Goal: Contribute content

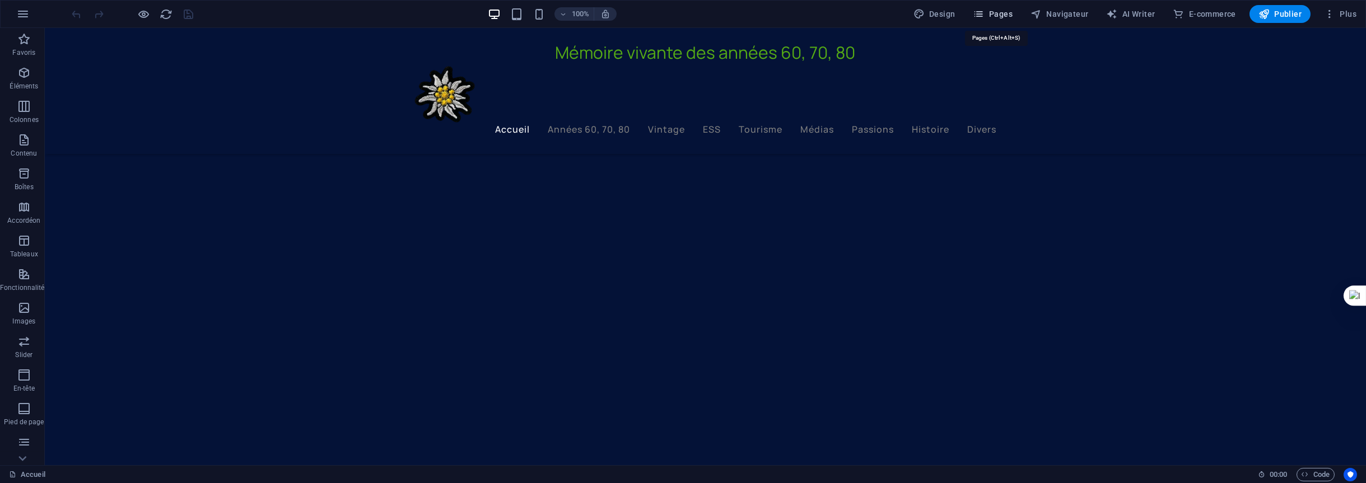
click at [1006, 11] on span "Pages" at bounding box center [992, 13] width 39 height 11
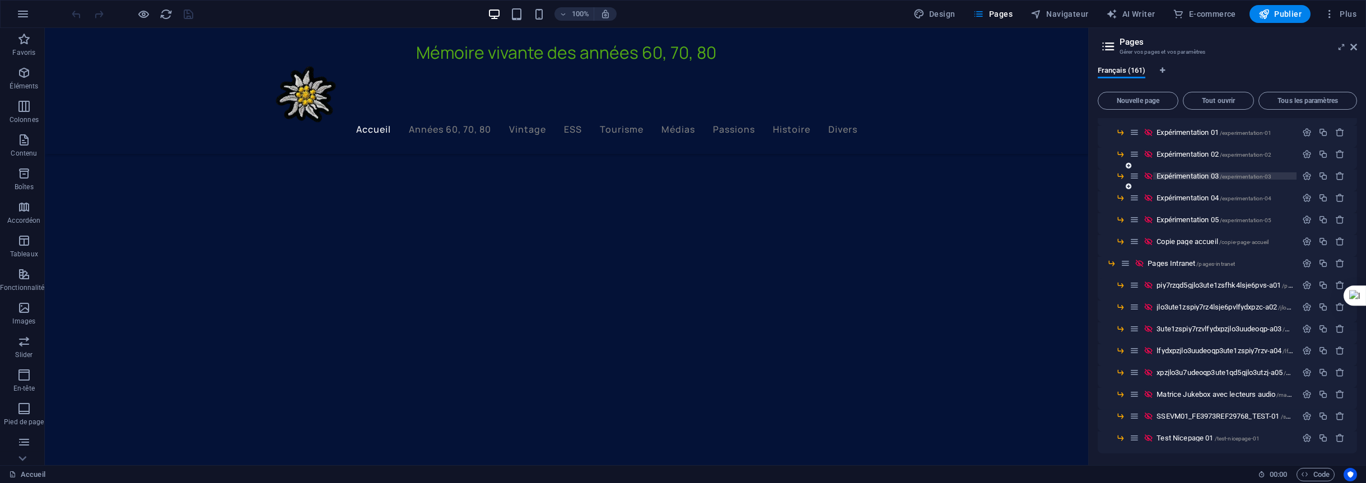
scroll to position [3186, 0]
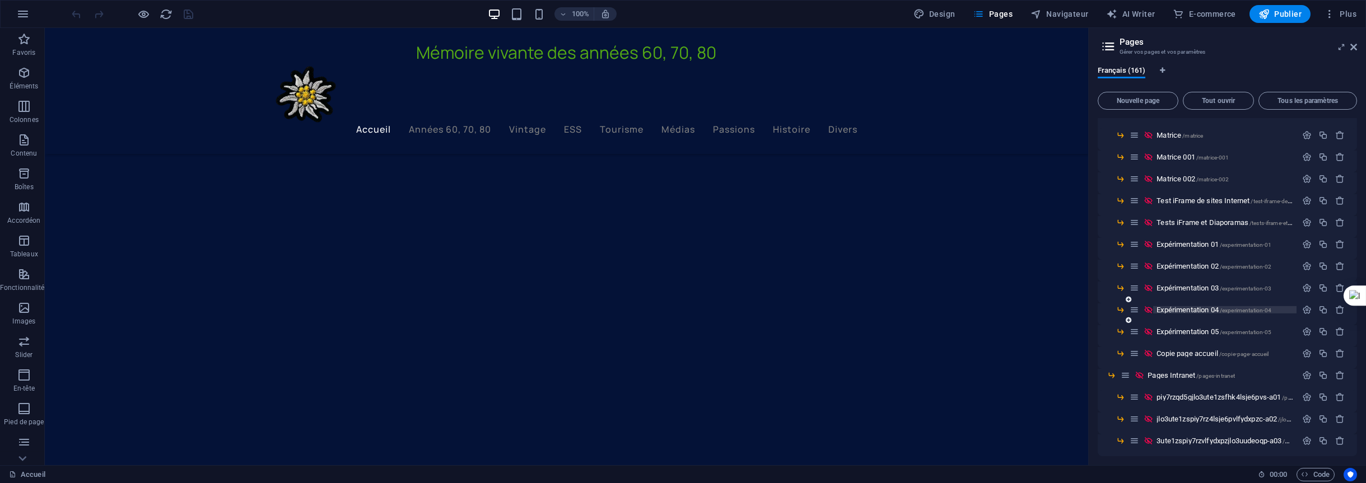
click at [1199, 307] on span "Expérimentation 04 /experimentation-04" at bounding box center [1214, 310] width 115 height 8
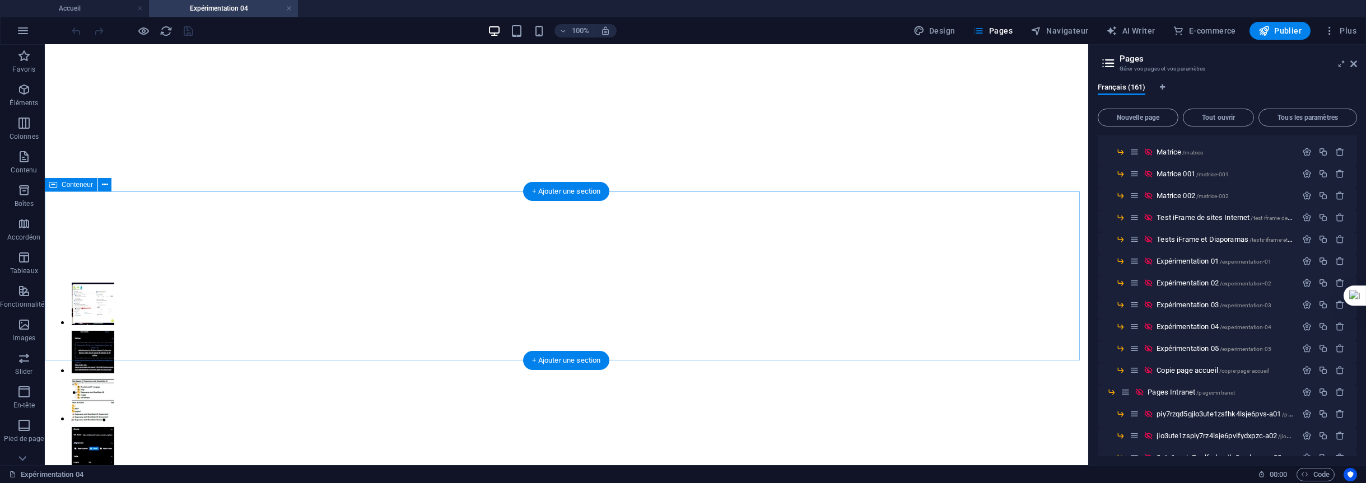
scroll to position [1456, 0]
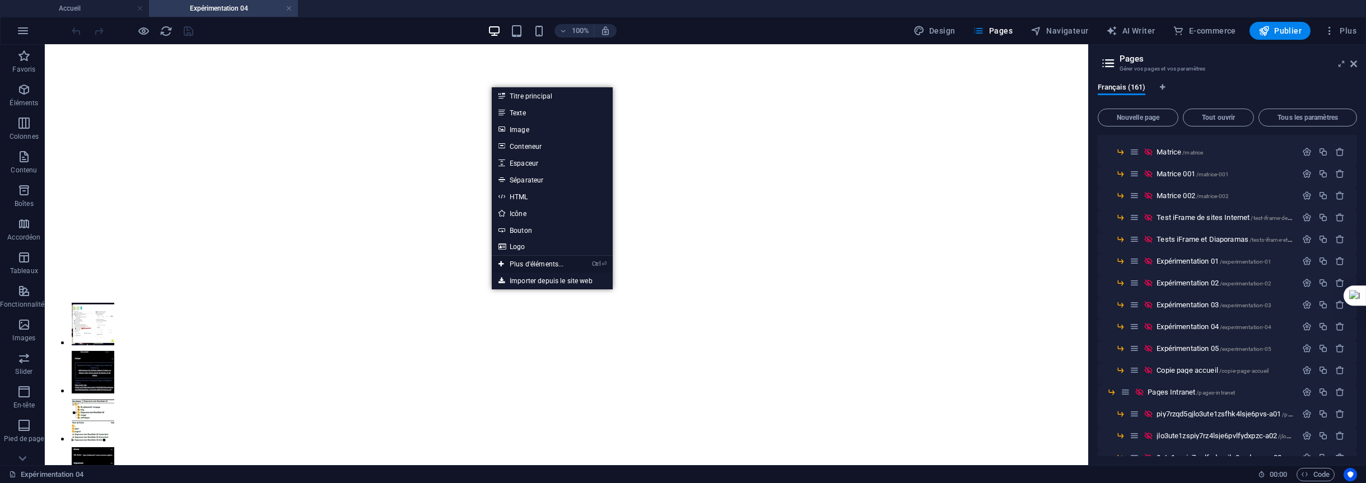
click at [525, 264] on link "Ctrl ⏎ Plus d'éléments..." at bounding box center [531, 264] width 79 height 17
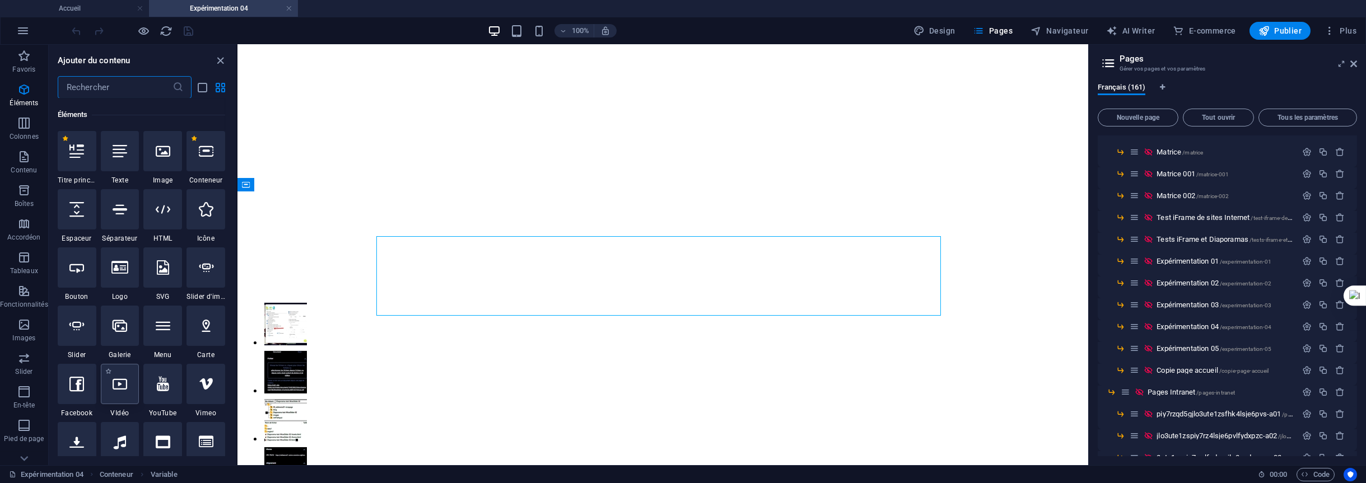
scroll to position [506, 0]
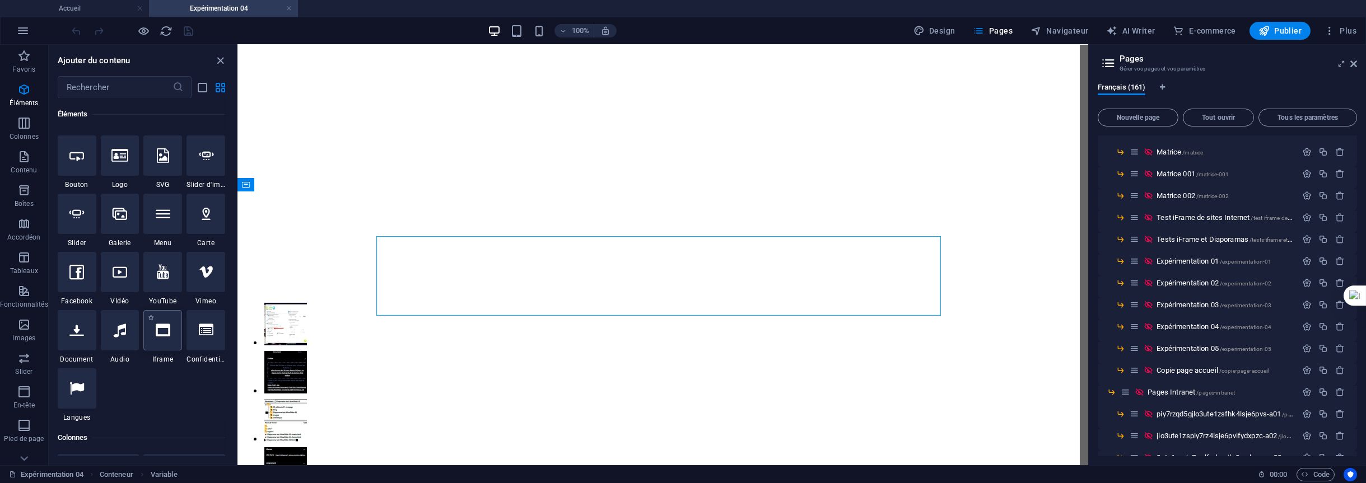
select select "%"
select select "px"
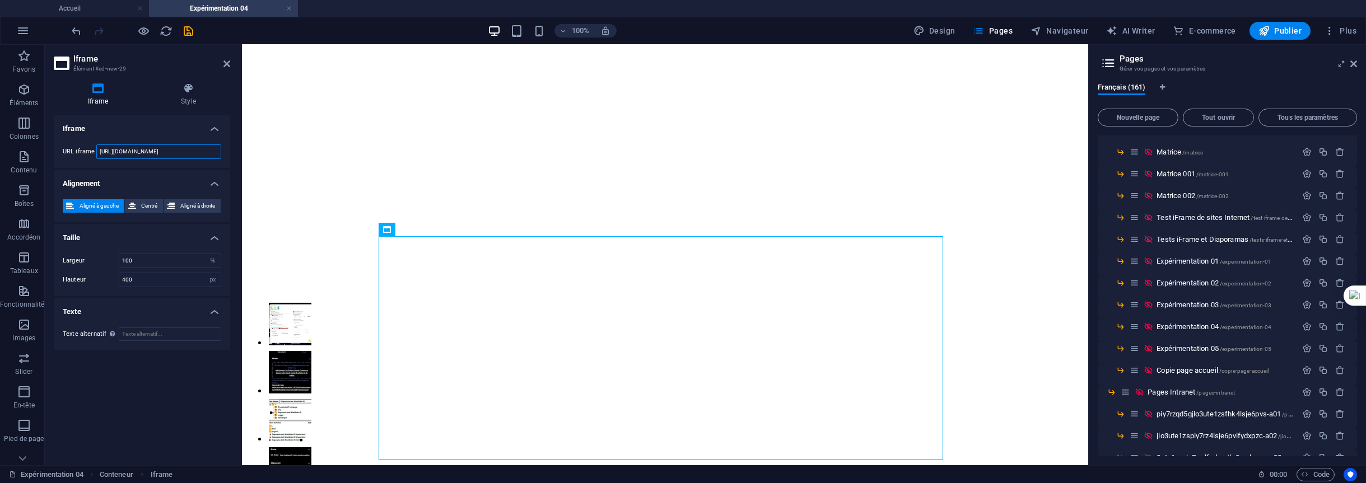
click at [190, 147] on input "[URL][DOMAIN_NAME]" at bounding box center [158, 152] width 125 height 15
drag, startPoint x: 190, startPoint y: 147, endPoint x: 72, endPoint y: 151, distance: 118.2
click at [72, 151] on div "URL iframe [URL][DOMAIN_NAME]" at bounding box center [142, 152] width 159 height 15
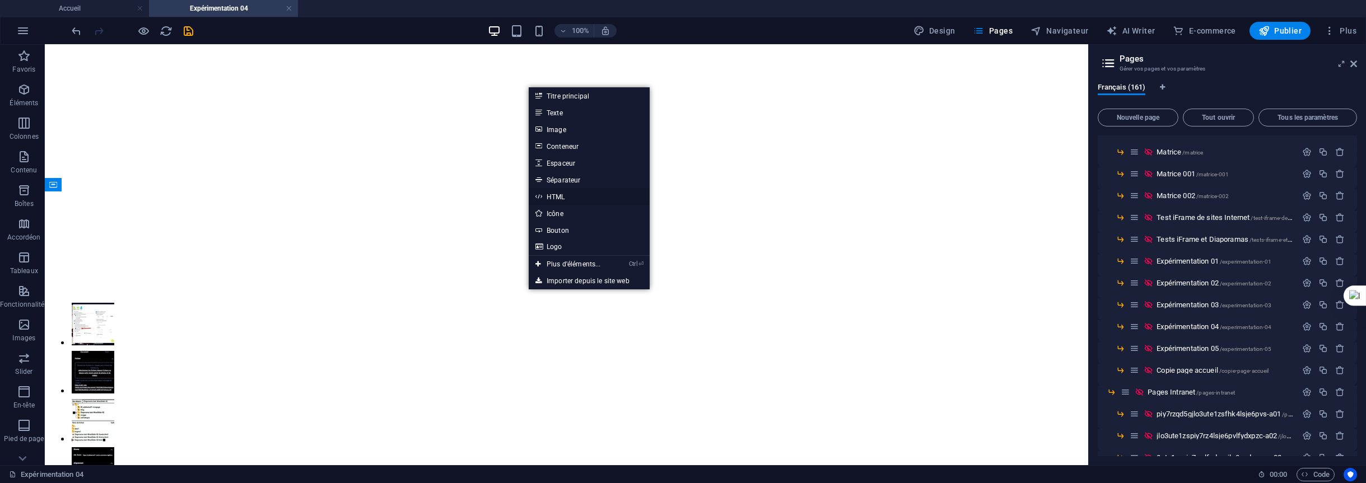
click at [559, 195] on link "HTML" at bounding box center [589, 196] width 121 height 17
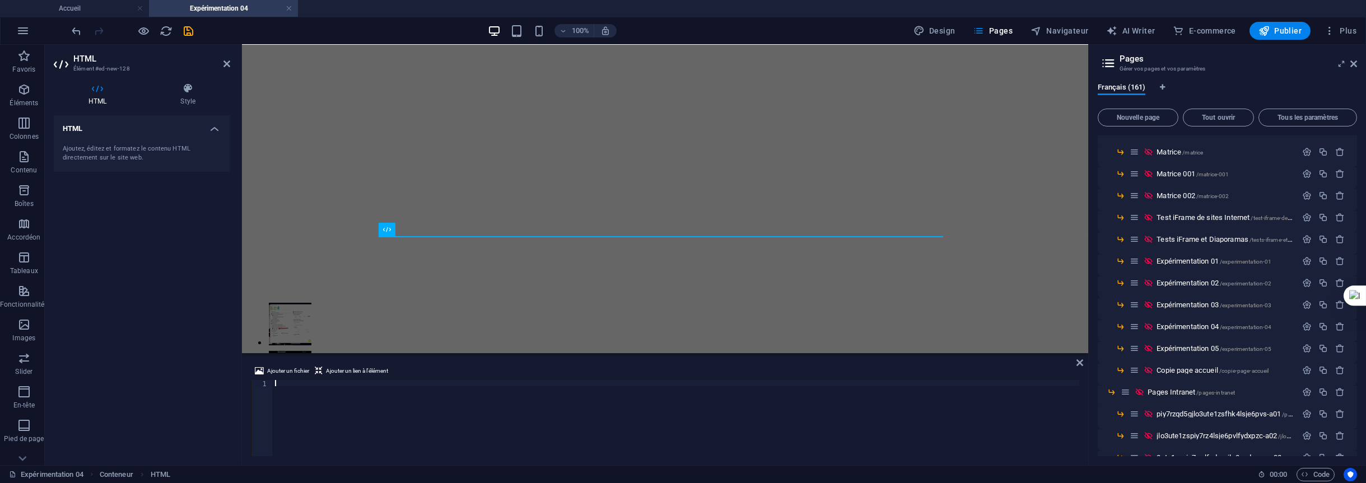
type textarea "<a href="https:&#x2F;&#x2F;[DOMAIN_NAME]&#x2F;design&#x2F;DAG0iRWaIi0&#x2F;CX6z…"
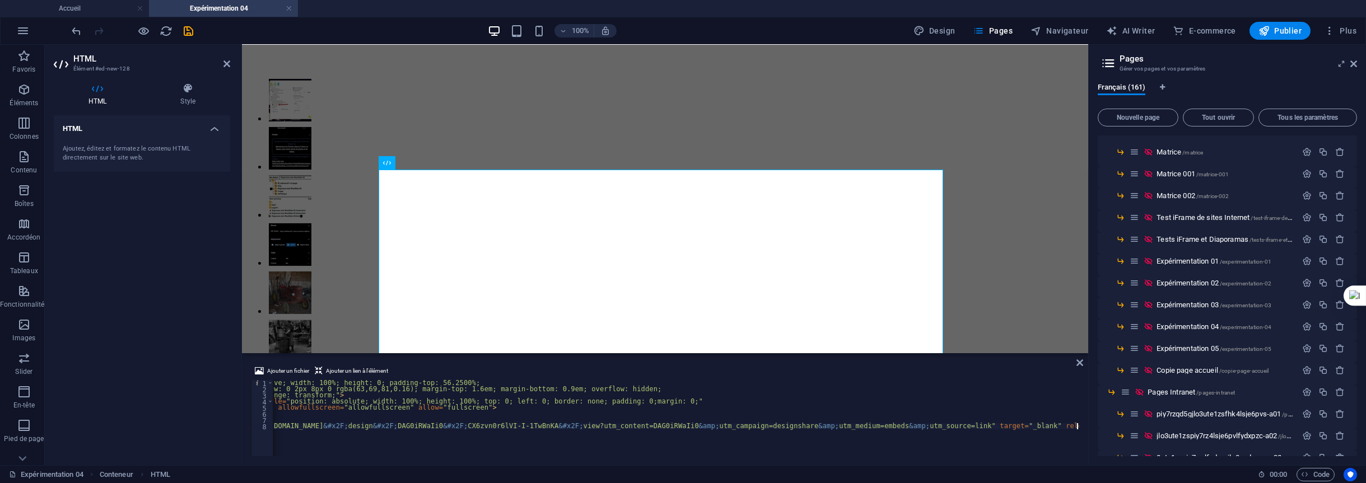
scroll to position [1523, 0]
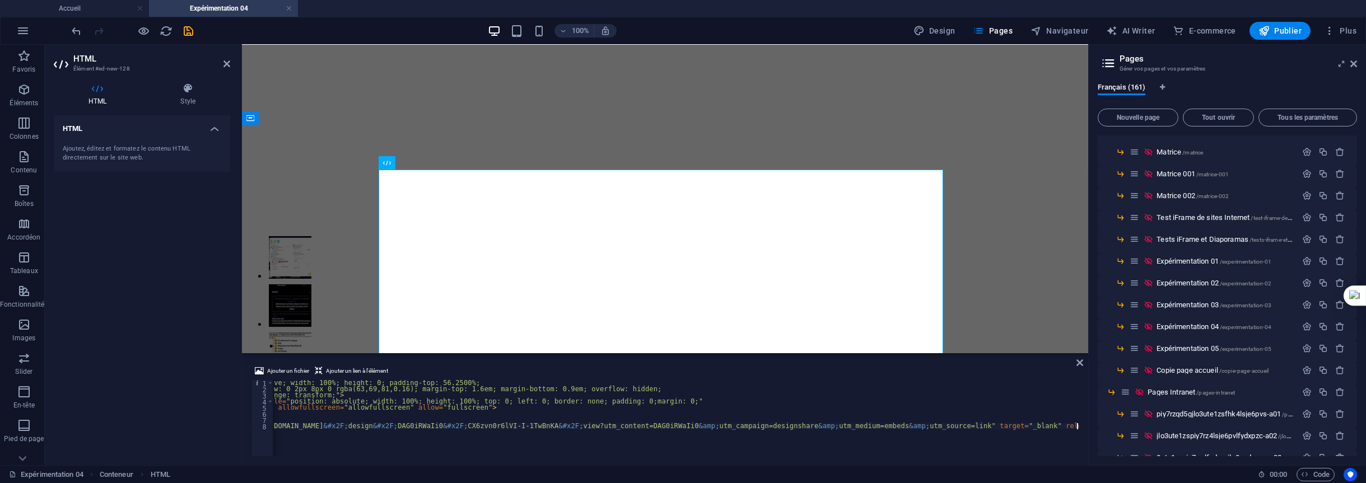
click at [185, 29] on icon "save" at bounding box center [189, 31] width 13 height 13
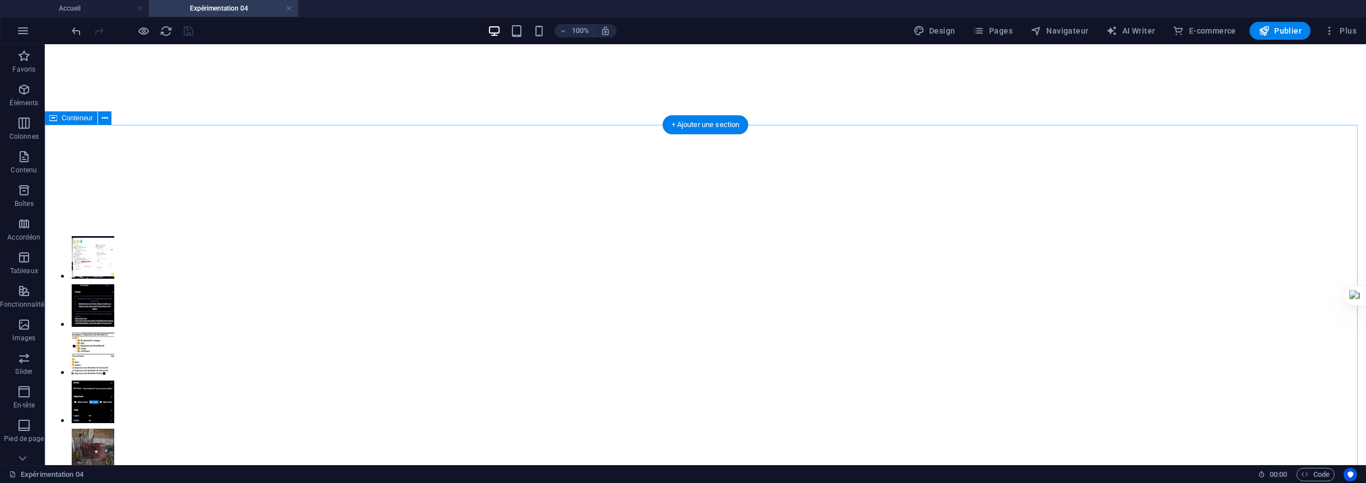
scroll to position [1635, 0]
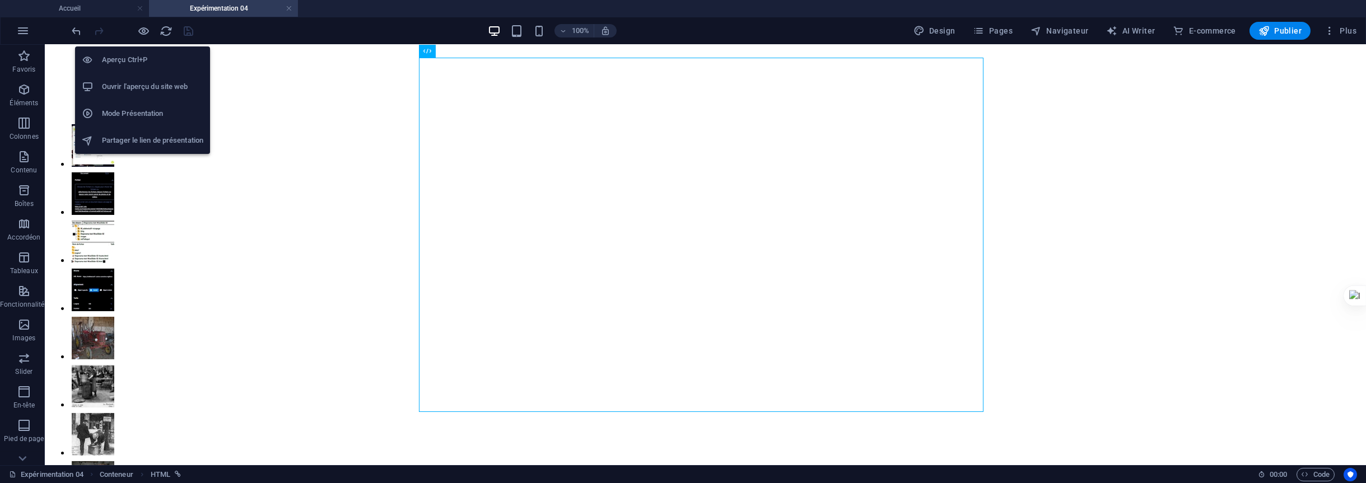
click at [130, 53] on h6 "Aperçu Ctrl+P" at bounding box center [152, 59] width 101 height 13
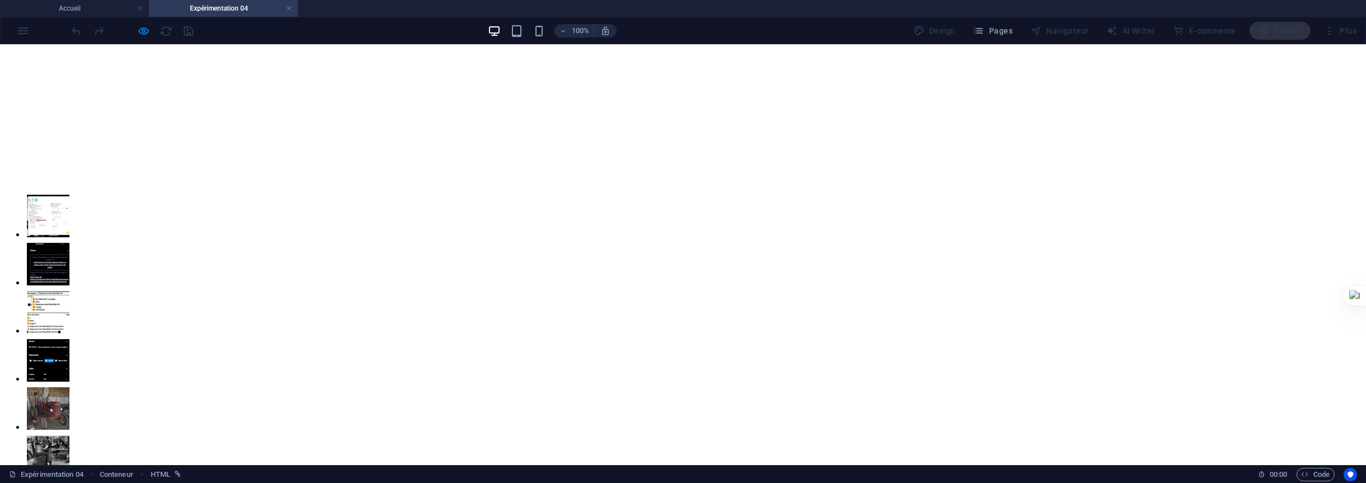
scroll to position [1539, 0]
